Goal: Task Accomplishment & Management: Manage account settings

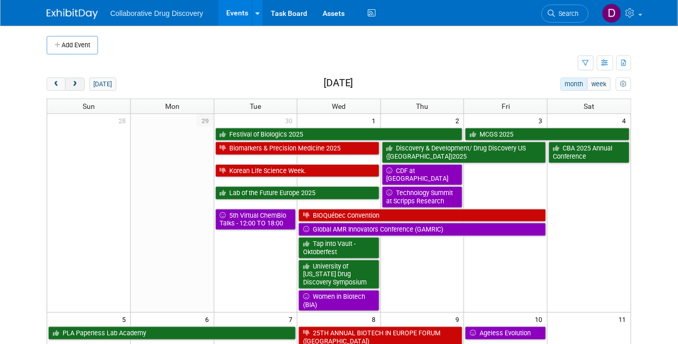
click at [67, 83] on button "next" at bounding box center [74, 83] width 19 height 13
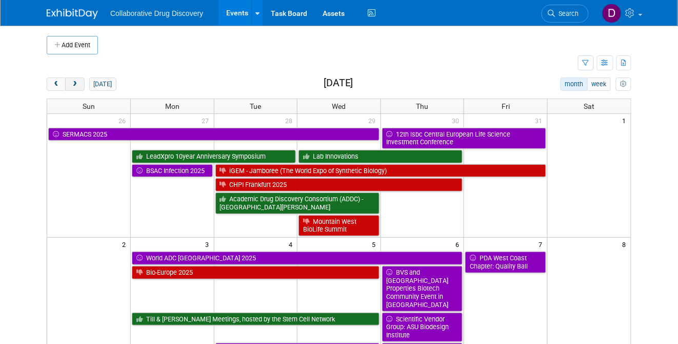
click at [67, 83] on button "next" at bounding box center [74, 83] width 19 height 13
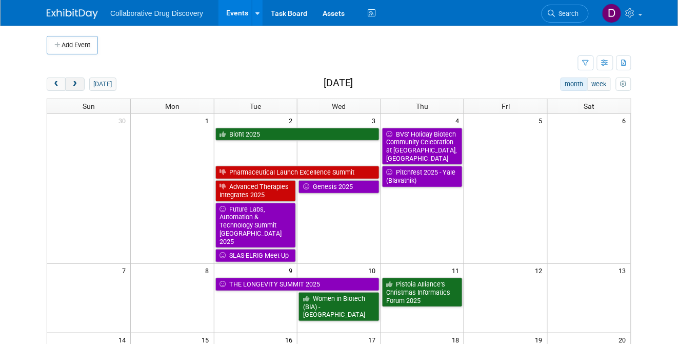
click at [67, 83] on button "next" at bounding box center [74, 83] width 19 height 13
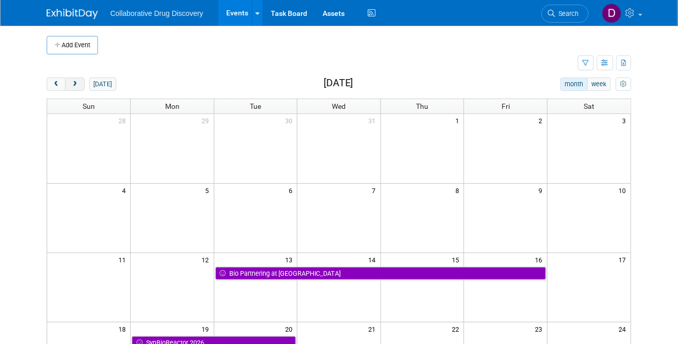
click at [67, 83] on button "next" at bounding box center [74, 83] width 19 height 13
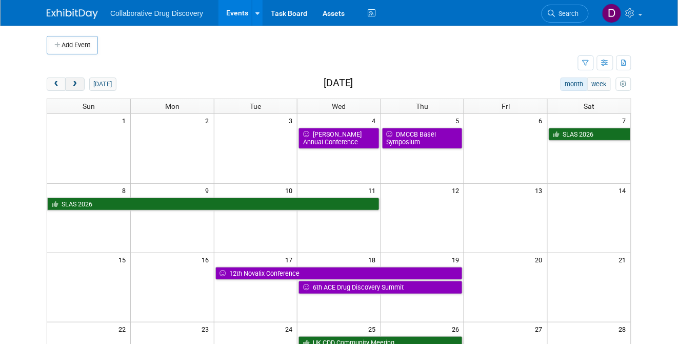
click at [67, 83] on button "next" at bounding box center [74, 83] width 19 height 13
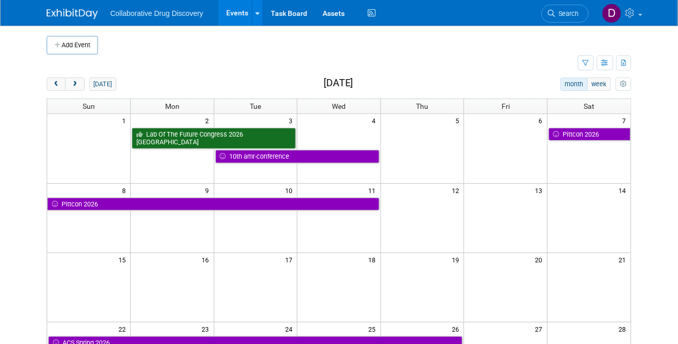
click at [82, 49] on button "Add Event" at bounding box center [72, 45] width 51 height 18
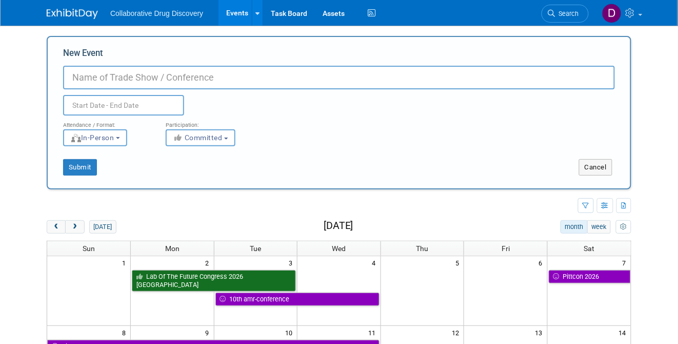
paste input "Drug Discovery Innovation 2026"
type input "Drug Discovery Innovation 2026"
click at [124, 109] on input "text" at bounding box center [123, 105] width 121 height 21
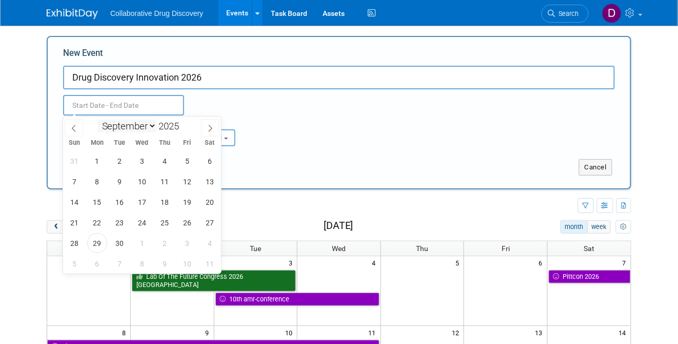
click at [142, 122] on select "January February March April May June July August September October November De…" at bounding box center [126, 126] width 59 height 13
select select "2"
click at [97, 120] on select "January February March April May June July August September October November De…" at bounding box center [126, 126] width 59 height 13
click at [106, 196] on div "23 24 25 26 27 28 1 2 3 4 5 6 7 8 9 10 11 12 13 14 15 16 17 18 19 20 21 22 23 2…" at bounding box center [142, 211] width 158 height 123
click at [100, 202] on span "10" at bounding box center [97, 202] width 20 height 20
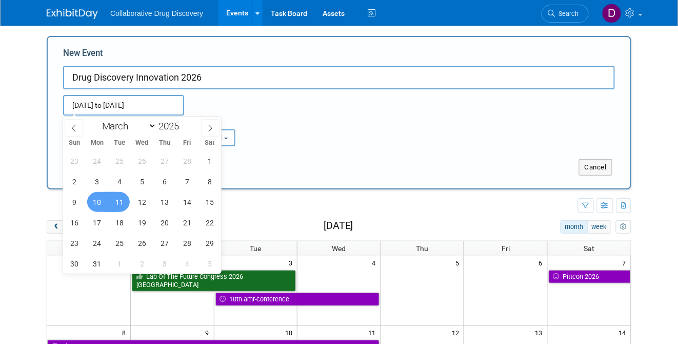
click at [115, 202] on span "11" at bounding box center [120, 202] width 20 height 20
type input "[DATE] to [DATE]"
click at [288, 117] on div "Attendance / Format: <img src="https://www.exhibitday.com/Images/Format-InPerso…" at bounding box center [338, 130] width 567 height 31
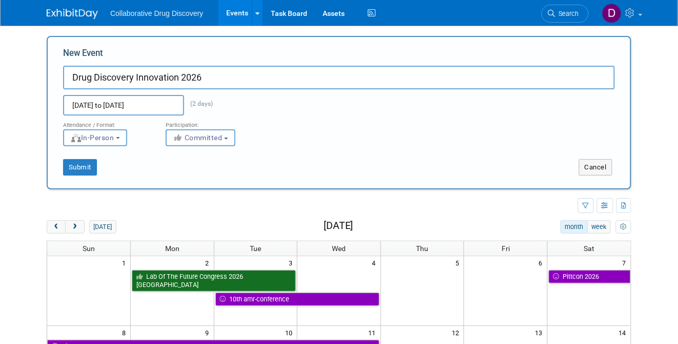
click at [214, 127] on div "Participation:" at bounding box center [209, 121] width 87 height 13
click at [211, 136] on span "Committed" at bounding box center [198, 137] width 50 height 8
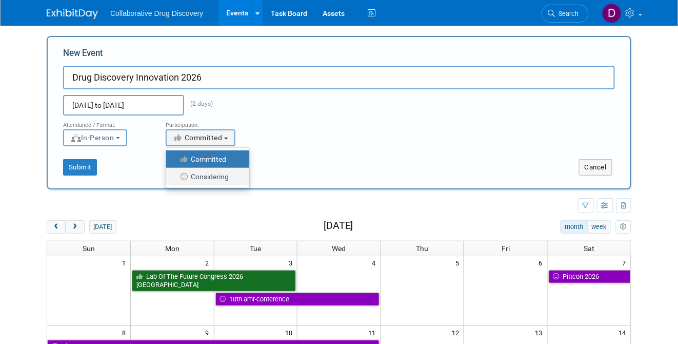
click at [210, 172] on label "Considering" at bounding box center [205, 176] width 68 height 13
click at [175, 173] on input "Considering" at bounding box center [172, 176] width 7 height 7
select select "2"
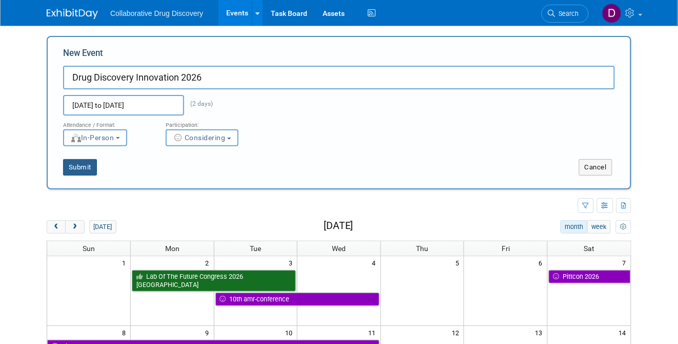
click at [88, 167] on button "Submit" at bounding box center [80, 167] width 34 height 16
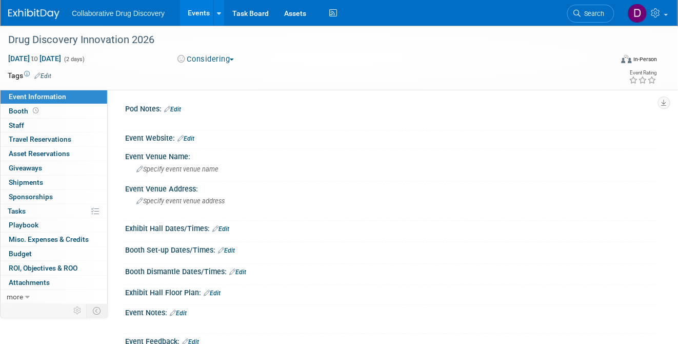
click at [190, 137] on link "Edit" at bounding box center [185, 138] width 17 height 7
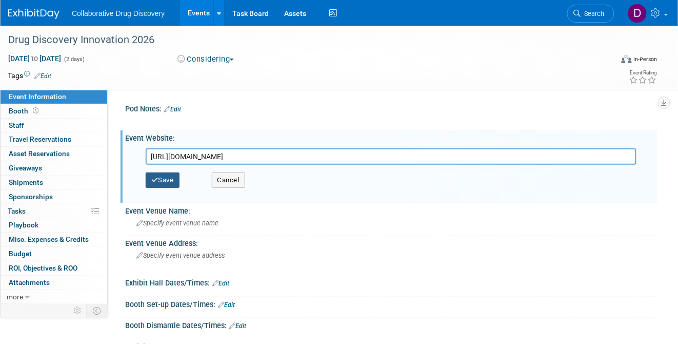
type input "[URL][DOMAIN_NAME]"
click at [170, 184] on button "Save" at bounding box center [163, 179] width 34 height 15
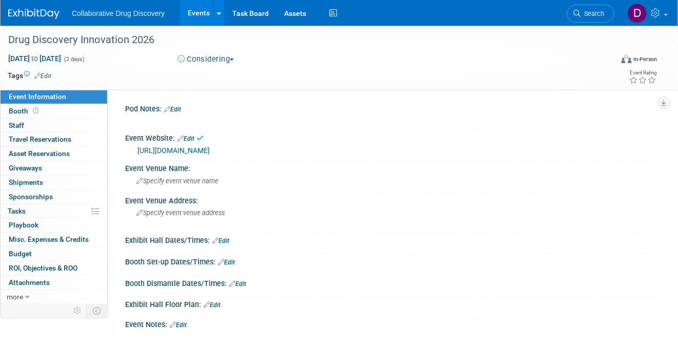
click at [49, 76] on link "Edit" at bounding box center [42, 75] width 17 height 7
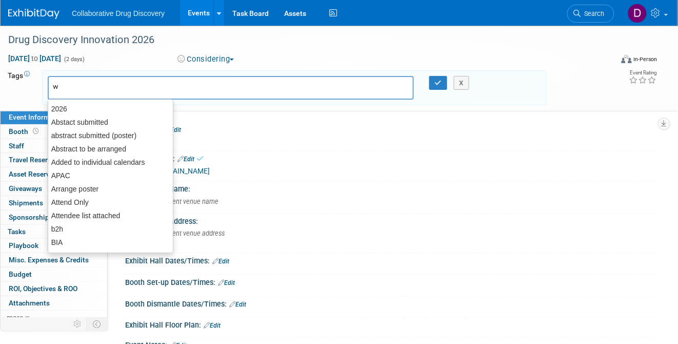
type input "we"
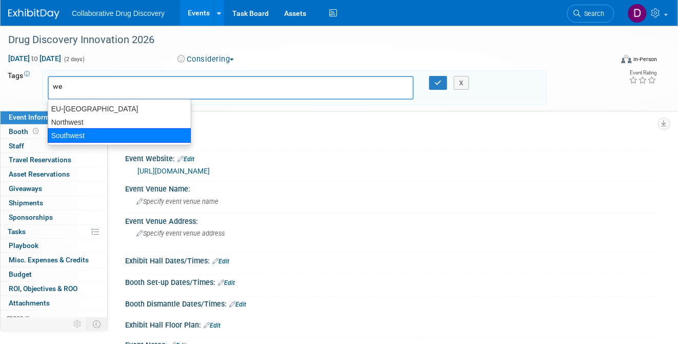
click at [78, 137] on div "Southwest" at bounding box center [120, 135] width 144 height 14
type input "Southwest"
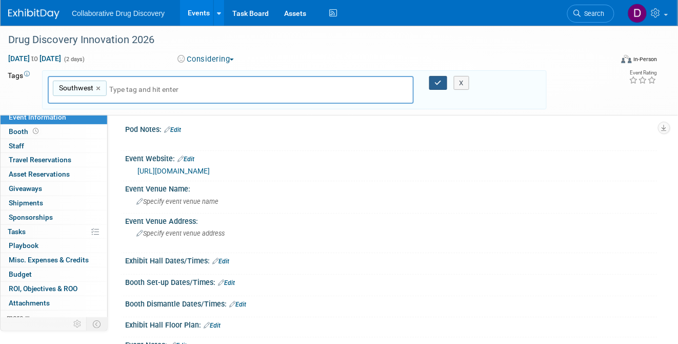
click at [440, 85] on icon "button" at bounding box center [438, 83] width 7 height 7
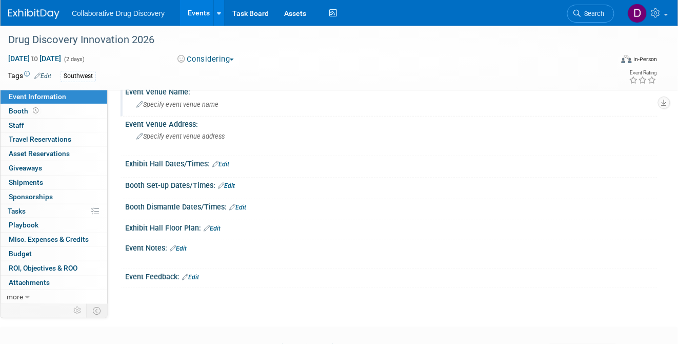
scroll to position [111, 0]
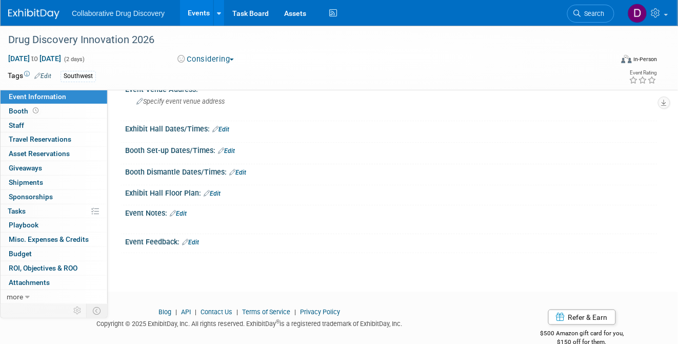
click at [184, 212] on link "Edit" at bounding box center [178, 213] width 17 height 7
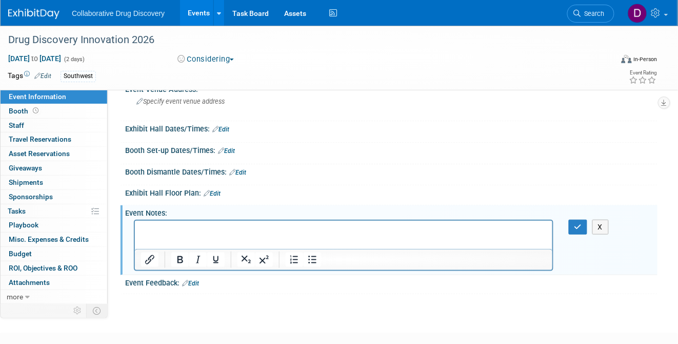
scroll to position [0, 0]
click at [52, 284] on link "0 Attachments 0" at bounding box center [54, 282] width 107 height 14
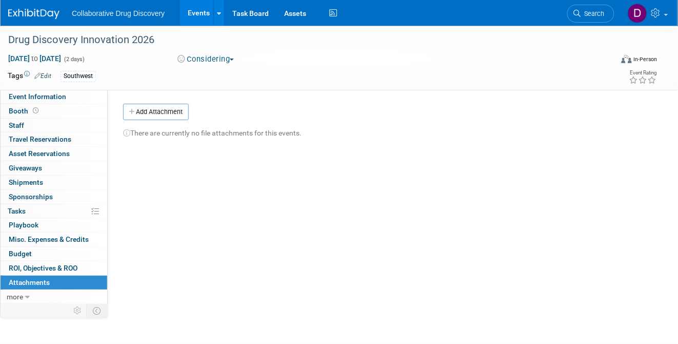
click at [168, 102] on div "Pod Notes: Edit X Event Website: Edit [URL][DOMAIN_NAME] [URL][DOMAIN_NAME] Sav…" at bounding box center [383, 196] width 550 height 213
click at [165, 109] on button "Add Attachment" at bounding box center [156, 112] width 66 height 16
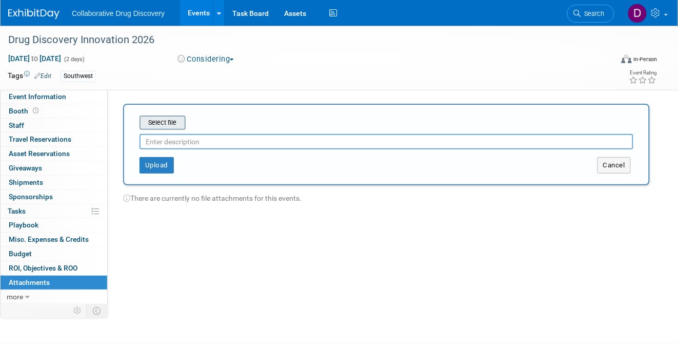
click at [163, 127] on input "file" at bounding box center [124, 122] width 122 height 12
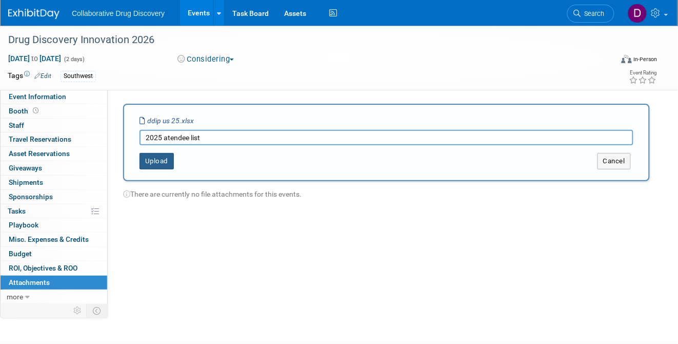
type input "2025 atendee list"
click at [160, 162] on button "Upload" at bounding box center [157, 161] width 34 height 16
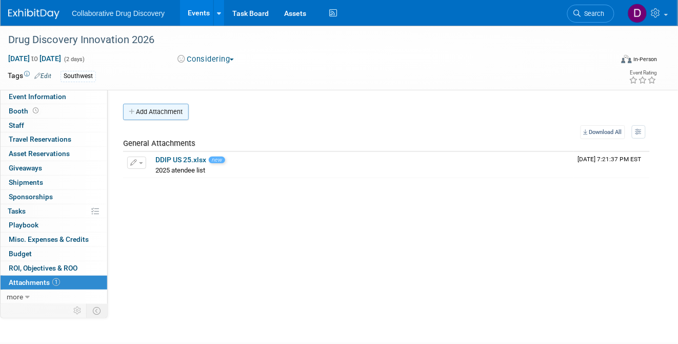
click at [174, 119] on button "Add Attachment" at bounding box center [156, 112] width 66 height 16
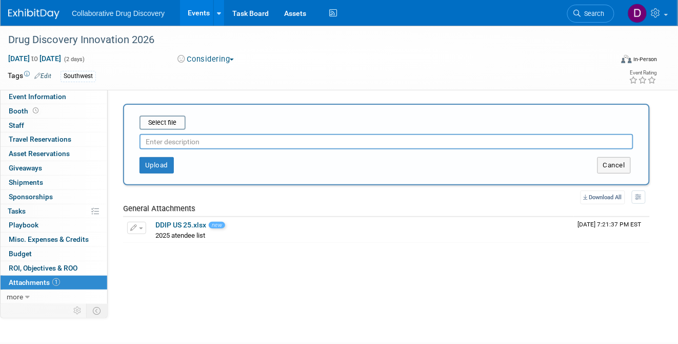
click at [160, 131] on div at bounding box center [387, 139] width 494 height 19
click at [162, 124] on input "file" at bounding box center [124, 122] width 122 height 12
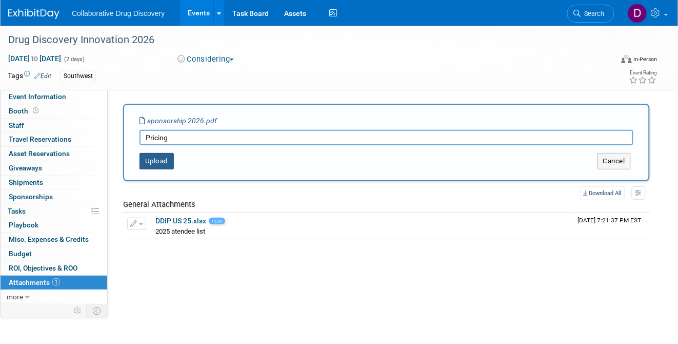
type input "Pricing"
click at [157, 165] on button "Upload" at bounding box center [157, 161] width 34 height 16
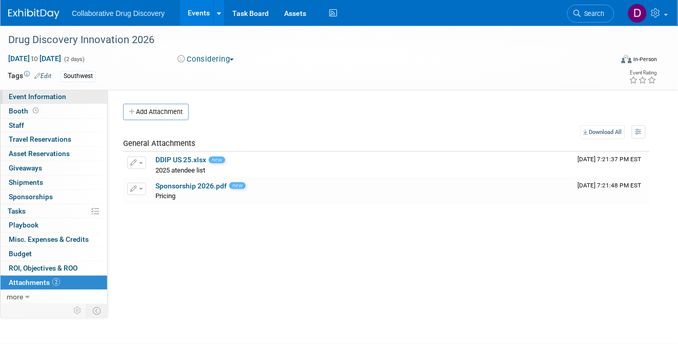
click at [56, 95] on span "Event Information" at bounding box center [37, 96] width 57 height 8
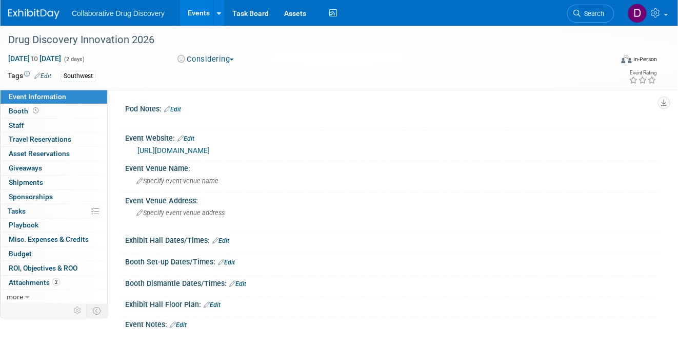
click at [48, 75] on link "Edit" at bounding box center [42, 75] width 17 height 7
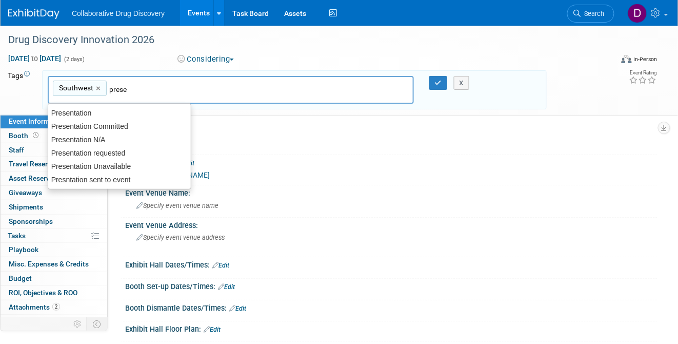
type input "presen"
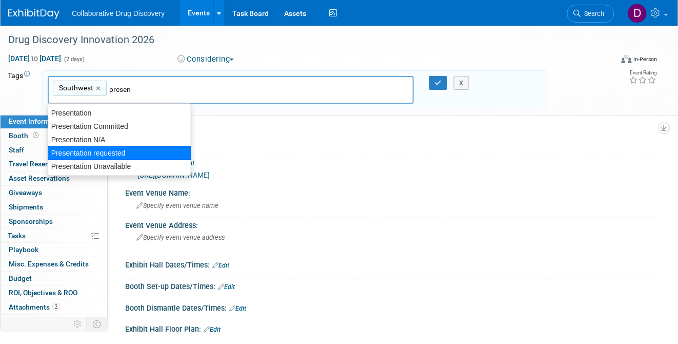
click at [83, 152] on div "Presentation requested" at bounding box center [120, 153] width 144 height 14
type input "Southwest, Presentation requested"
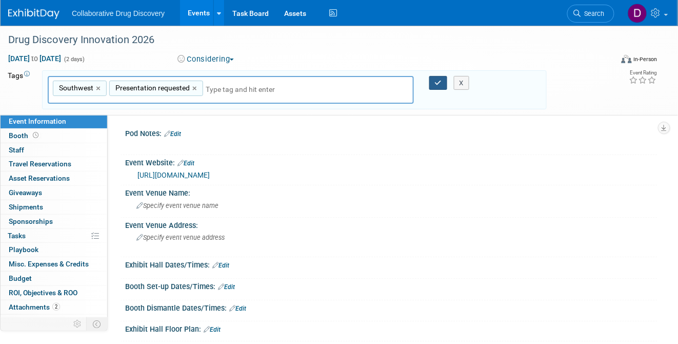
click at [438, 83] on icon "button" at bounding box center [438, 83] width 7 height 7
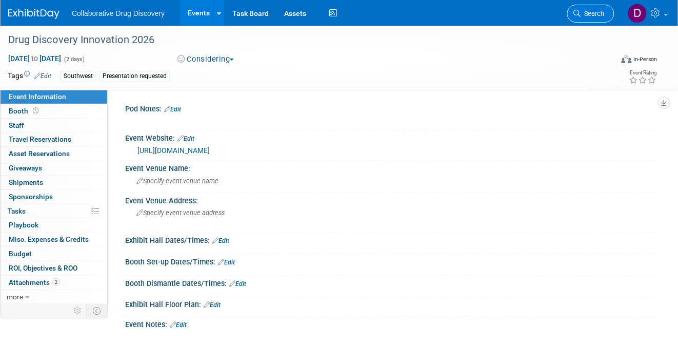
click at [603, 9] on link "Search" at bounding box center [590, 14] width 47 height 18
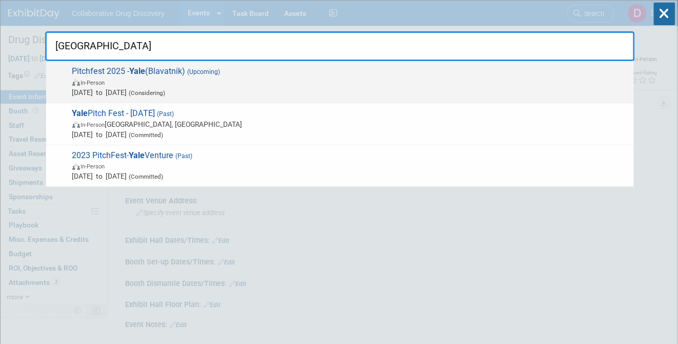
type input "[GEOGRAPHIC_DATA]"
click at [265, 73] on span "Pitchfest 2025 - Yale (Blavatnik) (Upcoming) In-Person [DATE] to [DATE] (Consid…" at bounding box center [349, 81] width 560 height 31
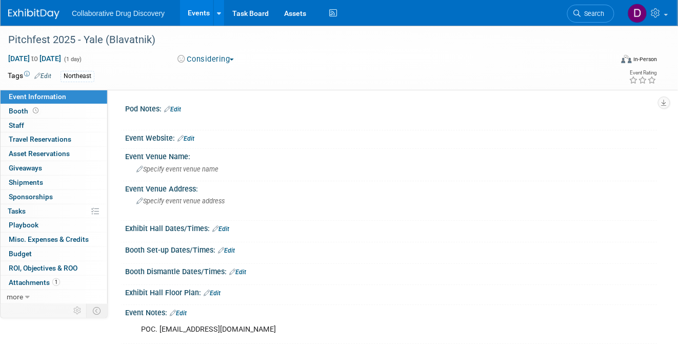
click at [209, 59] on button "Considering" at bounding box center [206, 59] width 64 height 11
click at [215, 74] on link "Committed" at bounding box center [214, 76] width 81 height 14
click at [47, 276] on link "1 Attachments 1" at bounding box center [54, 282] width 107 height 14
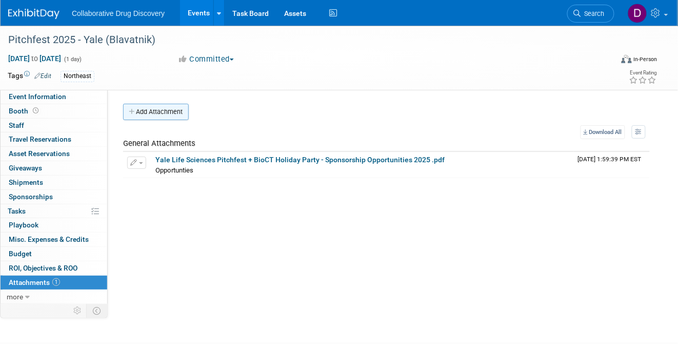
click at [174, 111] on button "Add Attachment" at bounding box center [156, 112] width 66 height 16
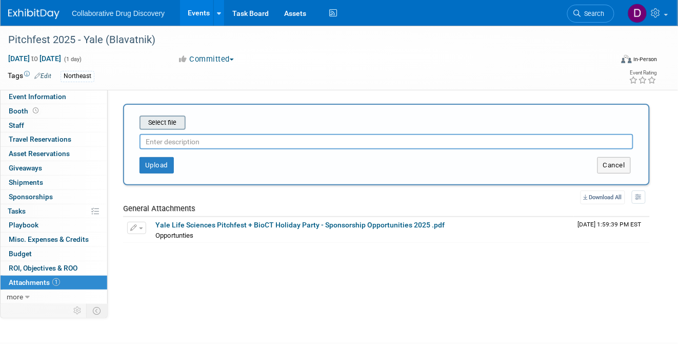
click at [168, 122] on input "file" at bounding box center [124, 122] width 122 height 12
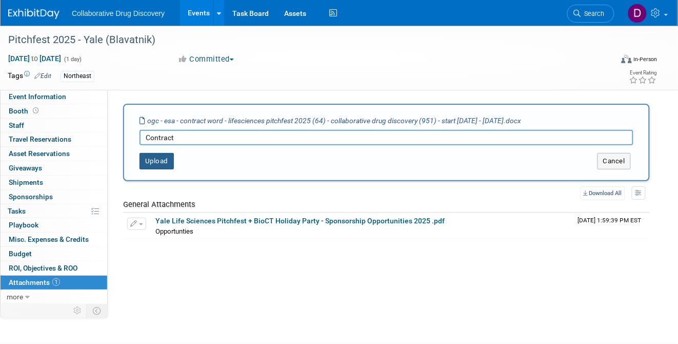
type input "Contract"
click at [161, 162] on button "Upload" at bounding box center [157, 161] width 34 height 16
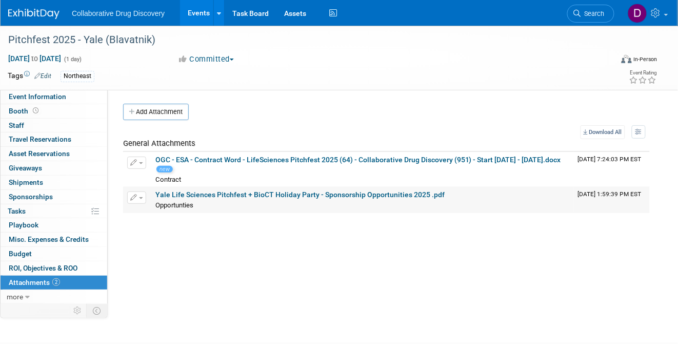
click at [216, 190] on link "Yale Life Sciences Pitchfest + BioCT Holiday Party - Sponsorship Opportunities …" at bounding box center [299, 194] width 289 height 8
click at [310, 160] on link "OGC - ESA - Contract Word - LifeSciences Pitchfest 2025 (64) - Collaborative Dr…" at bounding box center [358, 159] width 406 height 8
